Goal: Transaction & Acquisition: Purchase product/service

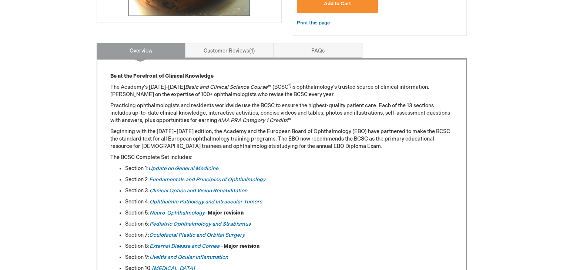
scroll to position [275, 0]
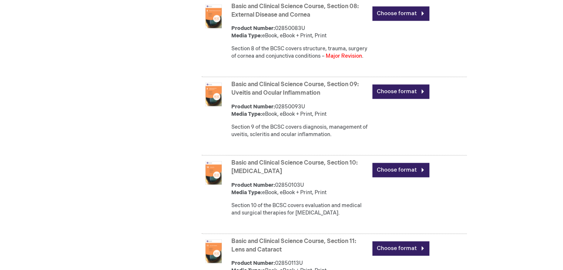
scroll to position [1040, 0]
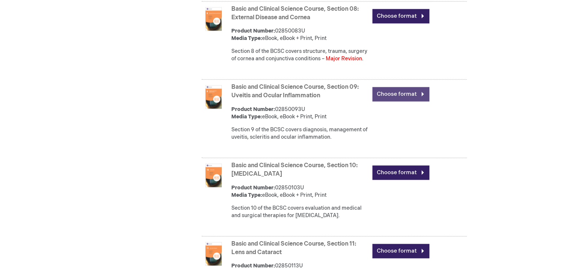
click at [395, 101] on link "Choose format" at bounding box center [400, 94] width 57 height 14
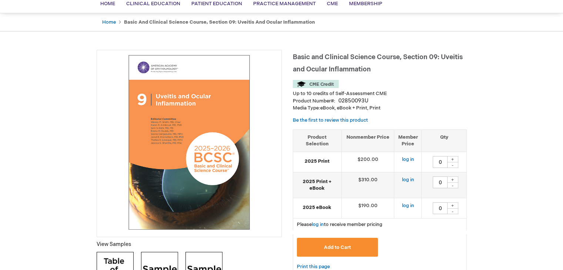
scroll to position [75, 0]
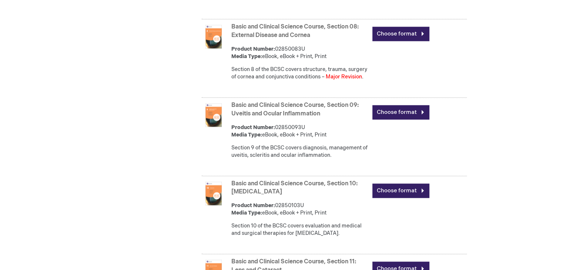
scroll to position [1006, 0]
